Goal: Information Seeking & Learning: Learn about a topic

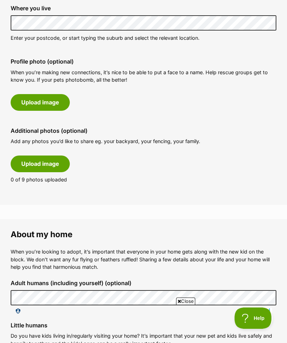
scroll to position [358, 0]
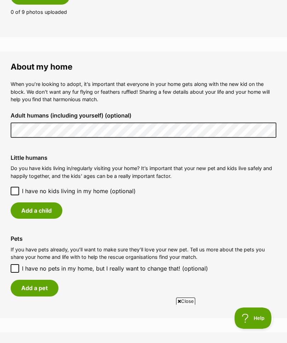
scroll to position [0, 0]
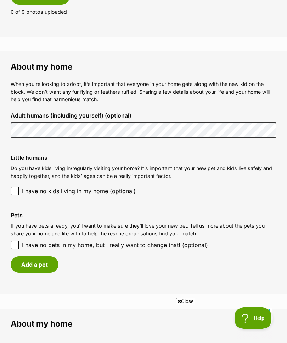
click at [18, 241] on input "I have no pets in my home, but I really want to change that! (optional)" at bounding box center [15, 245] width 9 height 9
checkbox input "true"
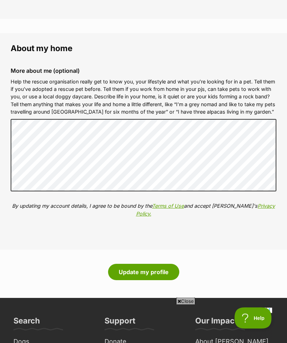
scroll to position [724, 0]
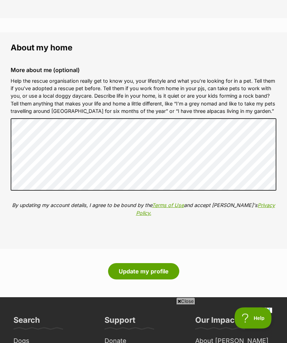
click at [170, 264] on button "Update my profile" at bounding box center [143, 271] width 71 height 16
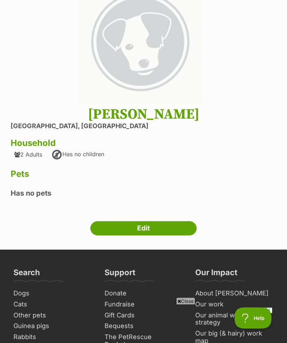
scroll to position [87, 0]
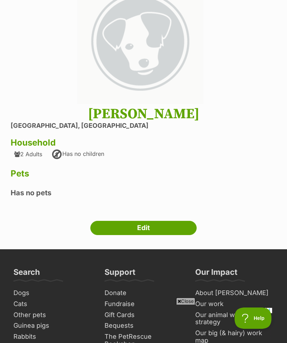
click at [185, 226] on link "Edit" at bounding box center [143, 228] width 106 height 14
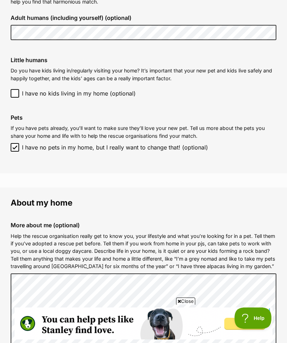
scroll to position [569, 0]
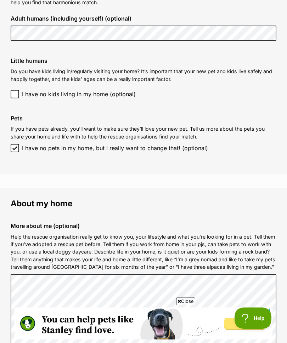
click at [19, 144] on input "I have no pets in my home, but I really want to change that! (optional)" at bounding box center [15, 148] width 9 height 9
checkbox input "false"
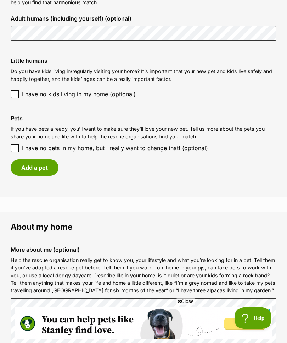
click at [48, 163] on button "Add a pet" at bounding box center [35, 167] width 48 height 16
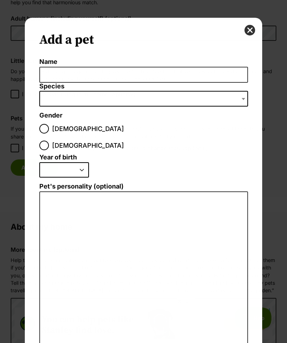
scroll to position [0, 0]
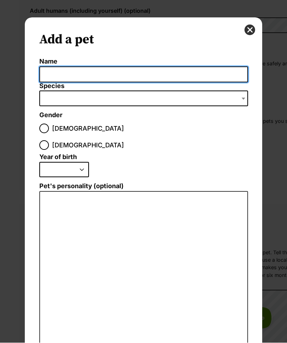
click at [115, 77] on input "Name" at bounding box center [143, 75] width 209 height 16
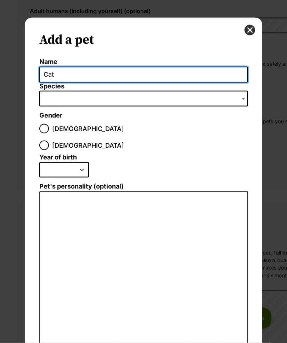
type input "Cat"
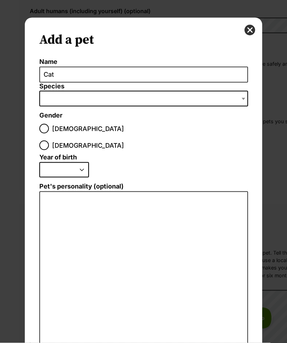
click at [243, 95] on span "Dialog Window - Close (Press escape to close)" at bounding box center [244, 99] width 7 height 16
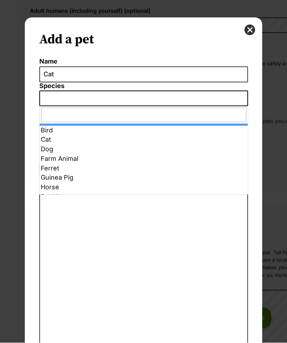
select select "5"
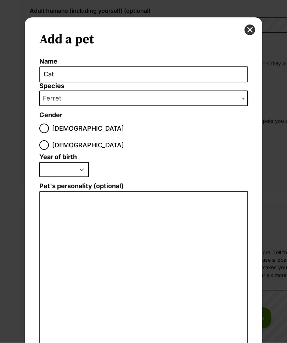
scroll to position [2, 0]
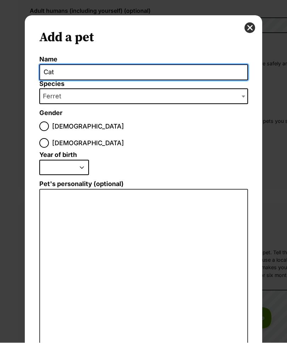
click at [68, 67] on input "Cat" at bounding box center [143, 73] width 209 height 16
click at [65, 70] on input "Cat" at bounding box center [143, 73] width 209 height 16
type input "C"
type input "Pippy"
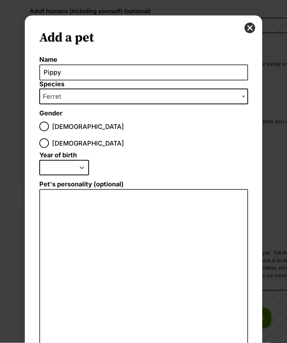
click at [158, 98] on span "Ferret" at bounding box center [143, 97] width 209 height 16
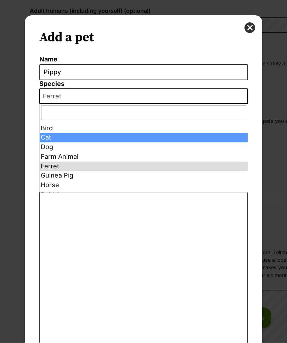
select select "2"
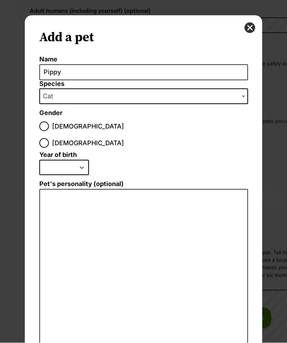
click at [49, 138] on span "Dialog Window - Close (Press escape to close)" at bounding box center [44, 143] width 10 height 10
click at [49, 138] on input "[DEMOGRAPHIC_DATA]" at bounding box center [44, 143] width 10 height 10
radio input "true"
click at [54, 160] on select "2025 2024 2023 2022 2021 2020 2019 2018 2017 2016 2015 2014 2013 2012 2011 2010…" at bounding box center [64, 168] width 50 height 16
select select "2015"
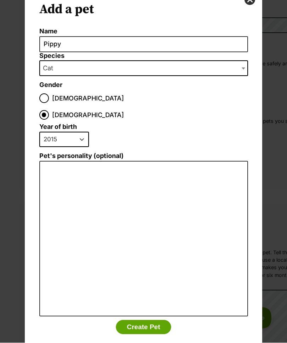
scroll to position [29, 0]
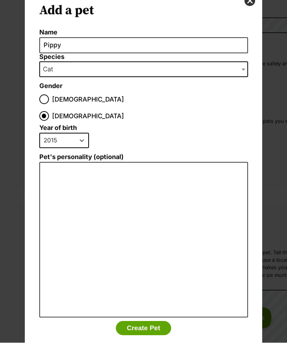
click at [159, 321] on button "Create Pet" at bounding box center [143, 328] width 55 height 14
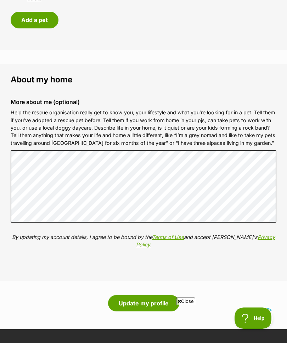
scroll to position [0, 0]
click at [167, 296] on button "Update my profile" at bounding box center [143, 303] width 71 height 16
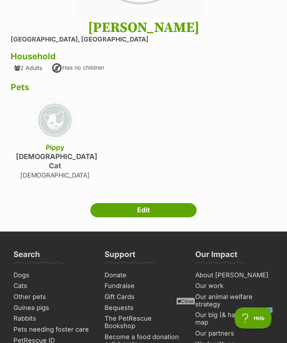
scroll to position [174, 0]
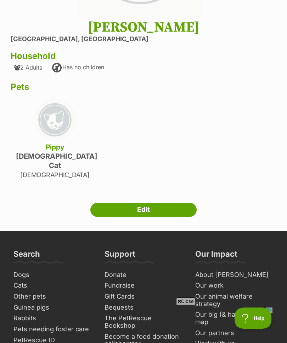
click at [189, 304] on span "Close" at bounding box center [185, 300] width 19 height 7
click at [257, 312] on button "Help" at bounding box center [253, 317] width 37 height 21
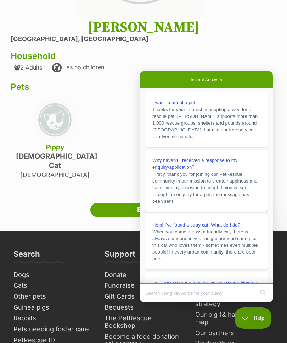
scroll to position [0, 0]
click at [238, 58] on h3 "Household" at bounding box center [144, 56] width 266 height 10
click at [242, 64] on div "Dawn Morton Chirnside Park, Victoria Household 2 Adults Has no children Pets Pi…" at bounding box center [144, 103] width 266 height 169
click at [115, 160] on div "Dawn Morton Chirnside Park, Victoria Household 2 Adults Has no children Pets Pi…" at bounding box center [144, 103] width 266 height 169
click at [253, 317] on span "Help" at bounding box center [253, 317] width 37 height 5
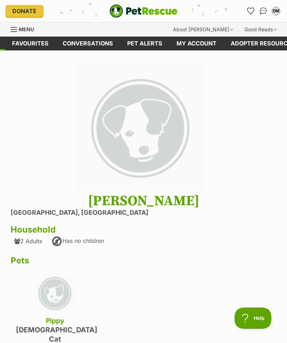
click at [205, 41] on link "My account" at bounding box center [197, 44] width 54 height 14
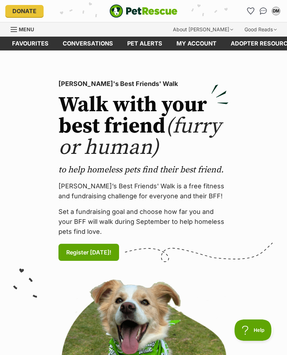
click at [201, 42] on link "My account" at bounding box center [197, 44] width 54 height 14
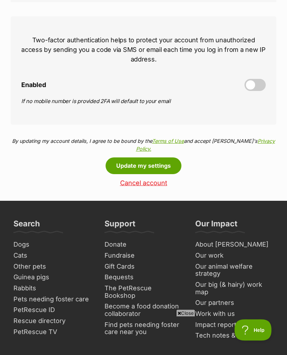
scroll to position [311, 0]
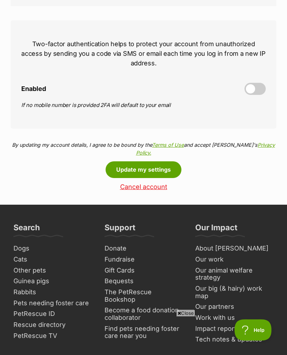
click at [170, 165] on button "Update my settings" at bounding box center [144, 169] width 76 height 16
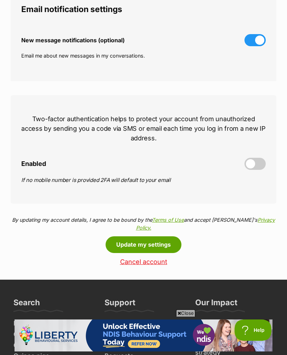
scroll to position [236, 0]
click at [166, 241] on button "Update my settings" at bounding box center [144, 244] width 76 height 16
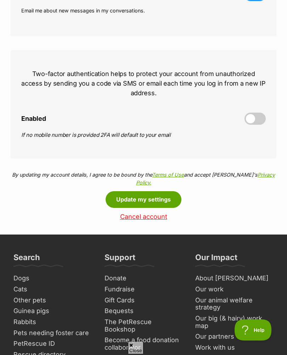
scroll to position [281, 0]
click at [175, 197] on button "Update my settings" at bounding box center [144, 199] width 76 height 16
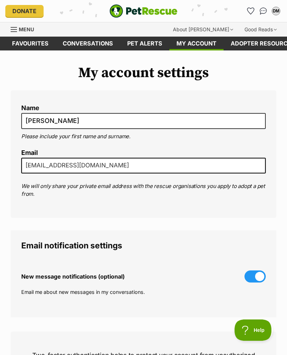
click at [42, 45] on link "Favourites" at bounding box center [30, 44] width 51 height 14
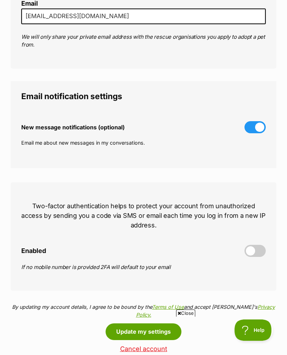
scroll to position [141, 0]
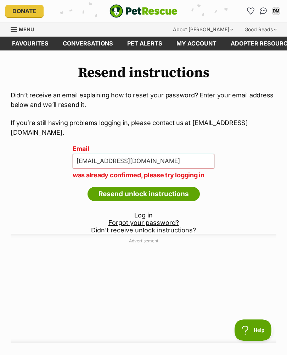
click at [147, 211] on link "Log in" at bounding box center [144, 214] width 18 height 7
click at [188, 187] on input "Resend unlock instructions" at bounding box center [144, 194] width 112 height 14
click at [147, 211] on link "Log in" at bounding box center [144, 214] width 18 height 7
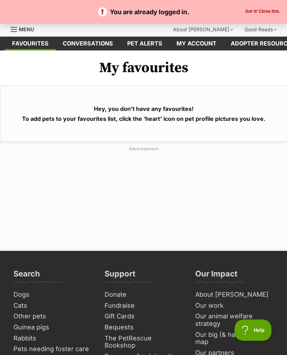
click at [273, 9] on button "Got it! Close this." at bounding box center [262, 12] width 39 height 6
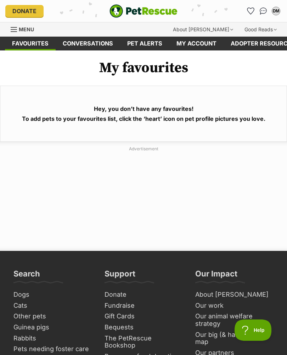
click at [17, 30] on span "Menu" at bounding box center [14, 29] width 6 height 1
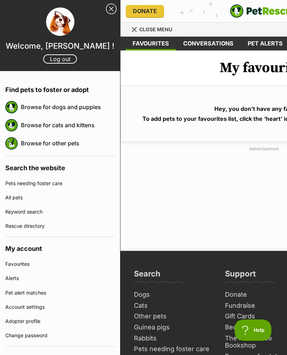
click at [57, 104] on link "Browse for dogs and puppies" at bounding box center [68, 106] width 94 height 15
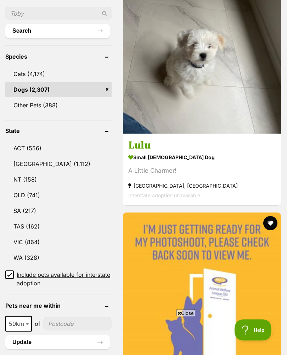
scroll to position [327, 0]
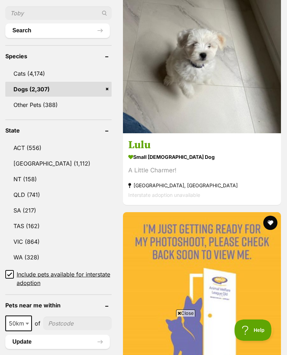
click at [31, 234] on link "VIC (864)" at bounding box center [58, 241] width 106 height 15
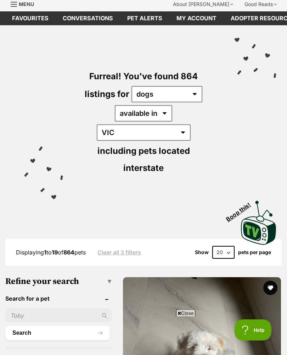
scroll to position [24, 0]
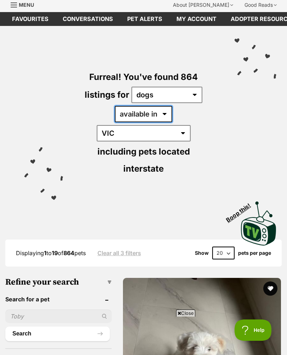
click at [138, 112] on select "available in located in" at bounding box center [143, 114] width 57 height 16
select select "disabled"
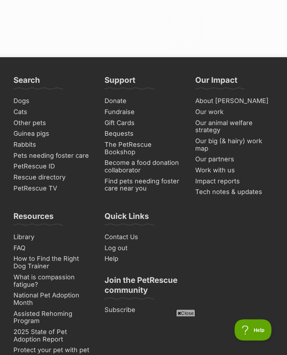
scroll to position [5534, 0]
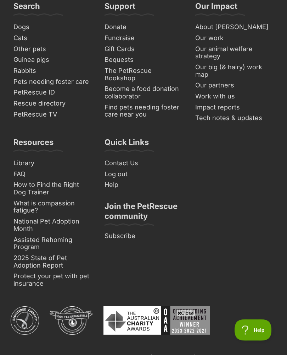
scroll to position [5633, 0]
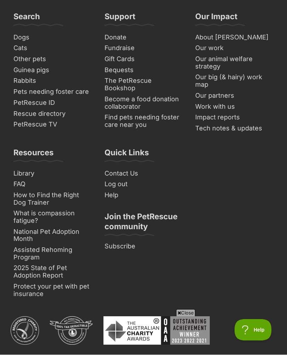
scroll to position [5714, 0]
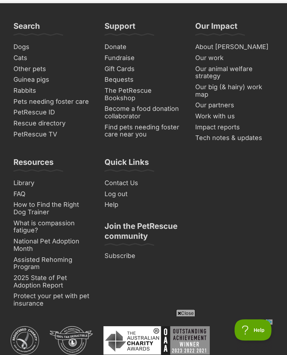
scroll to position [5615, 0]
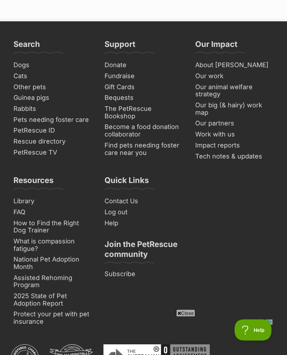
scroll to position [5540, 0]
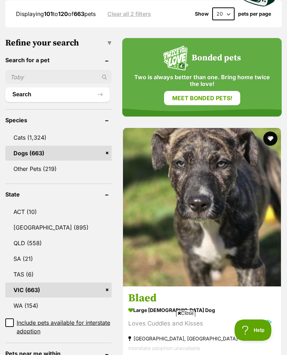
click at [59, 87] on button "Search" at bounding box center [57, 94] width 105 height 14
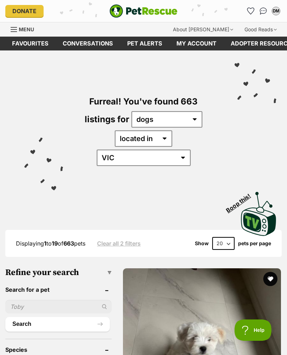
click at [49, 317] on button "Search" at bounding box center [57, 324] width 105 height 14
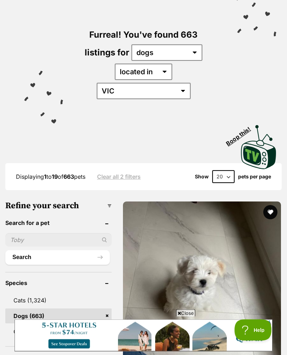
scroll to position [67, 0]
click at [29, 250] on button "Search" at bounding box center [57, 257] width 105 height 14
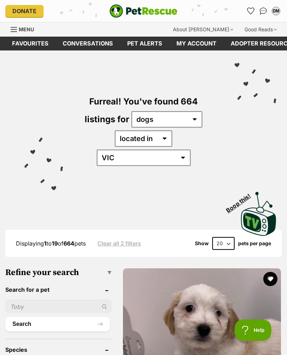
click at [40, 317] on button "Search" at bounding box center [57, 324] width 105 height 14
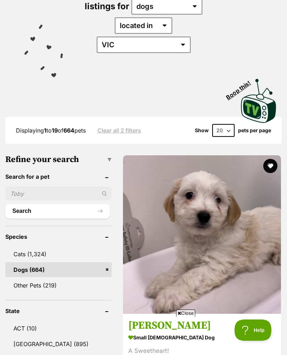
click at [90, 204] on button "Search" at bounding box center [57, 211] width 105 height 14
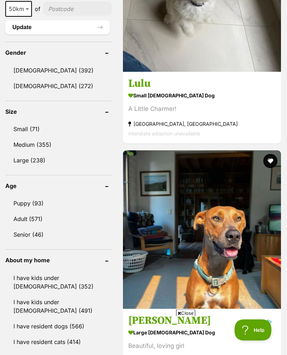
scroll to position [592, 0]
